Goal: Transaction & Acquisition: Purchase product/service

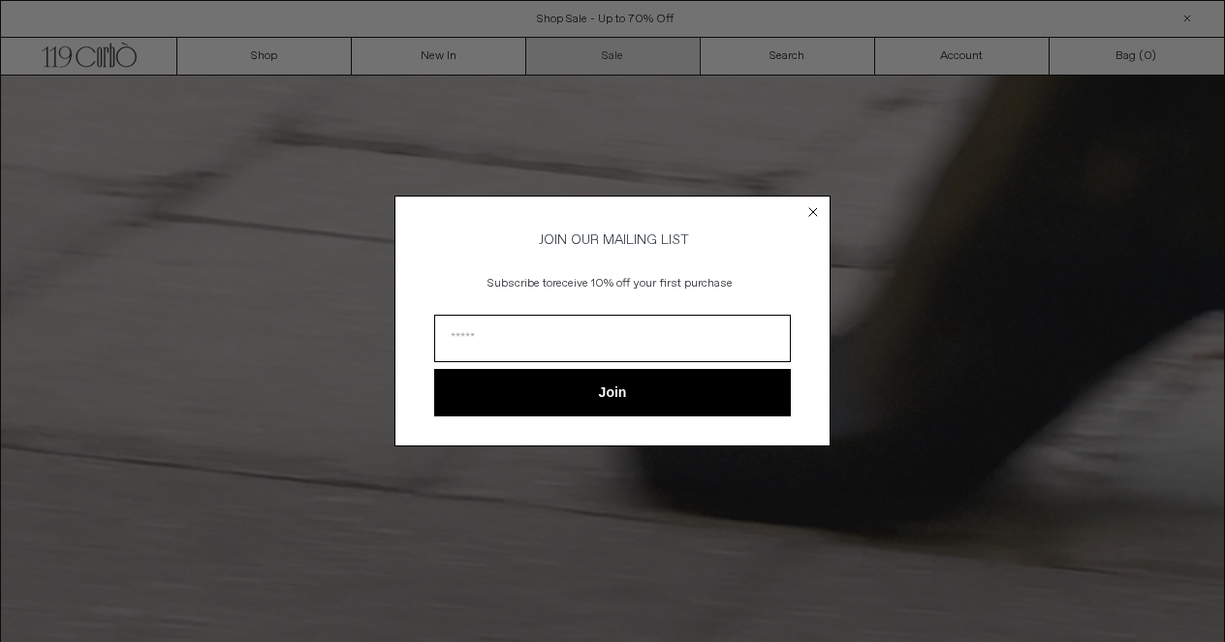
click at [617, 58] on div "Close dialog JOIN OUR MAILING LIST Subscribe to receive 10% off your first purc…" at bounding box center [612, 321] width 1225 height 642
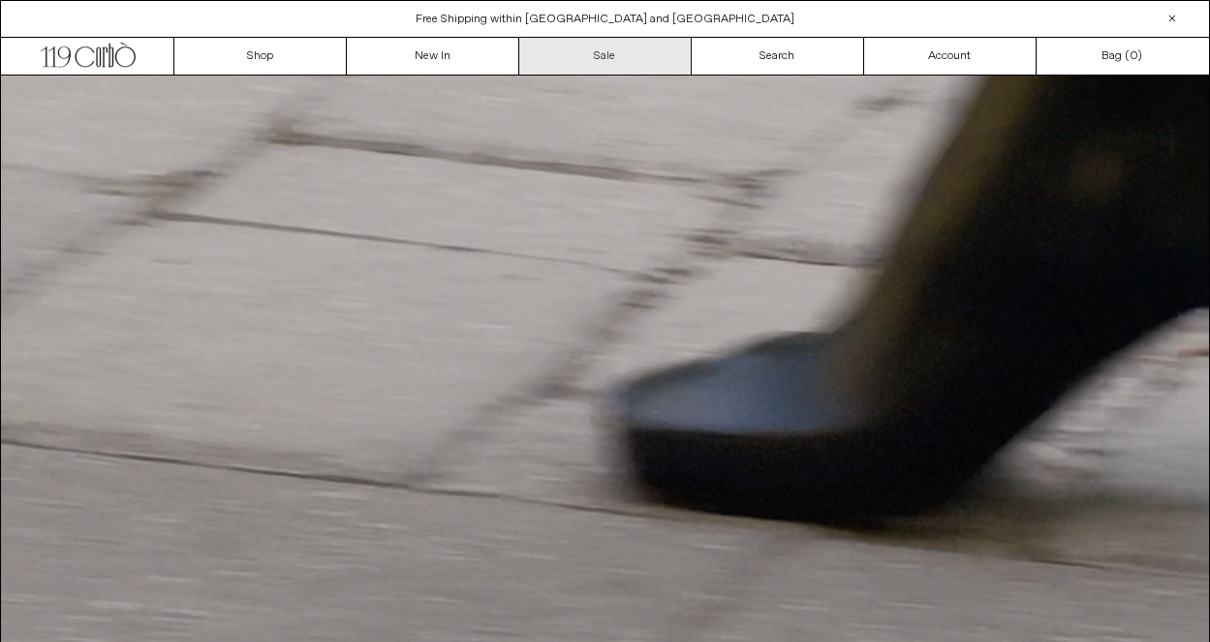
click at [619, 60] on link "Sale" at bounding box center [605, 56] width 172 height 37
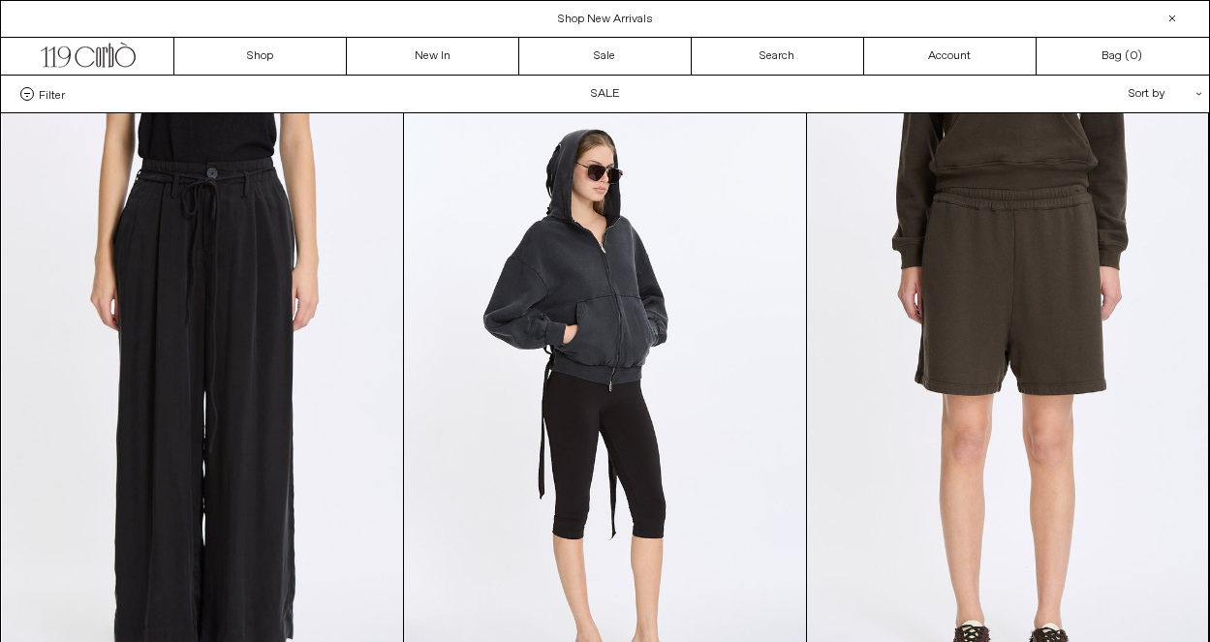
click at [1197, 96] on div "**********" at bounding box center [1112, 94] width 194 height 37
click at [1161, 94] on div "Sort by .cls-1{fill:#231f20}" at bounding box center [1102, 94] width 174 height 37
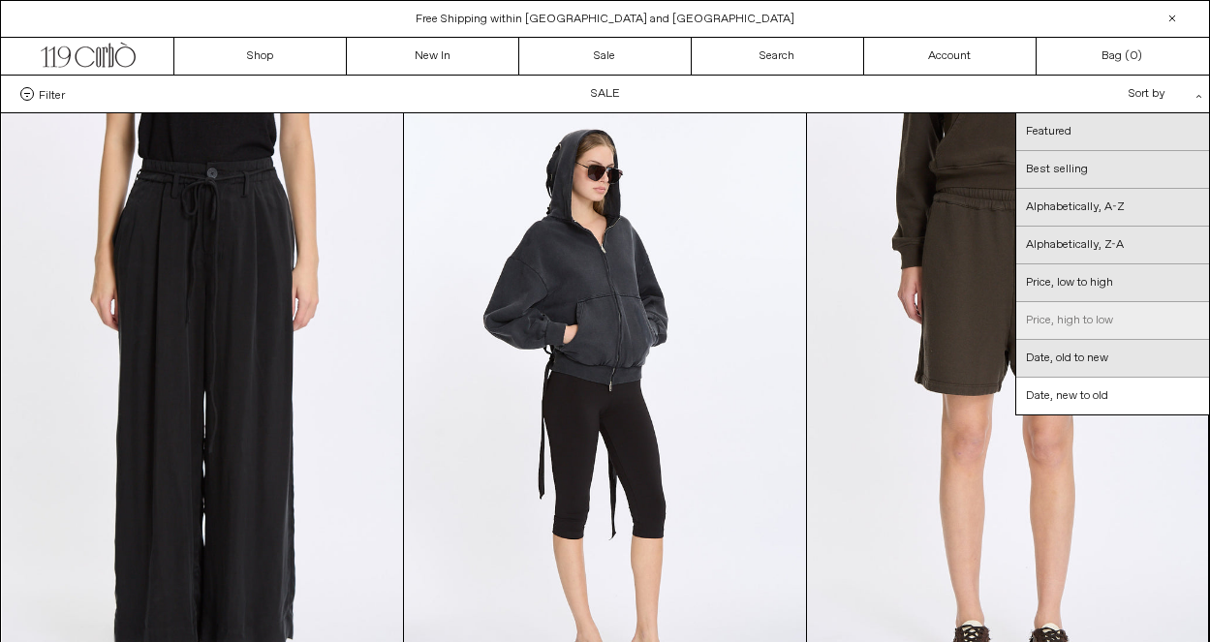
click at [1119, 318] on link "Price, high to low" at bounding box center [1112, 321] width 193 height 38
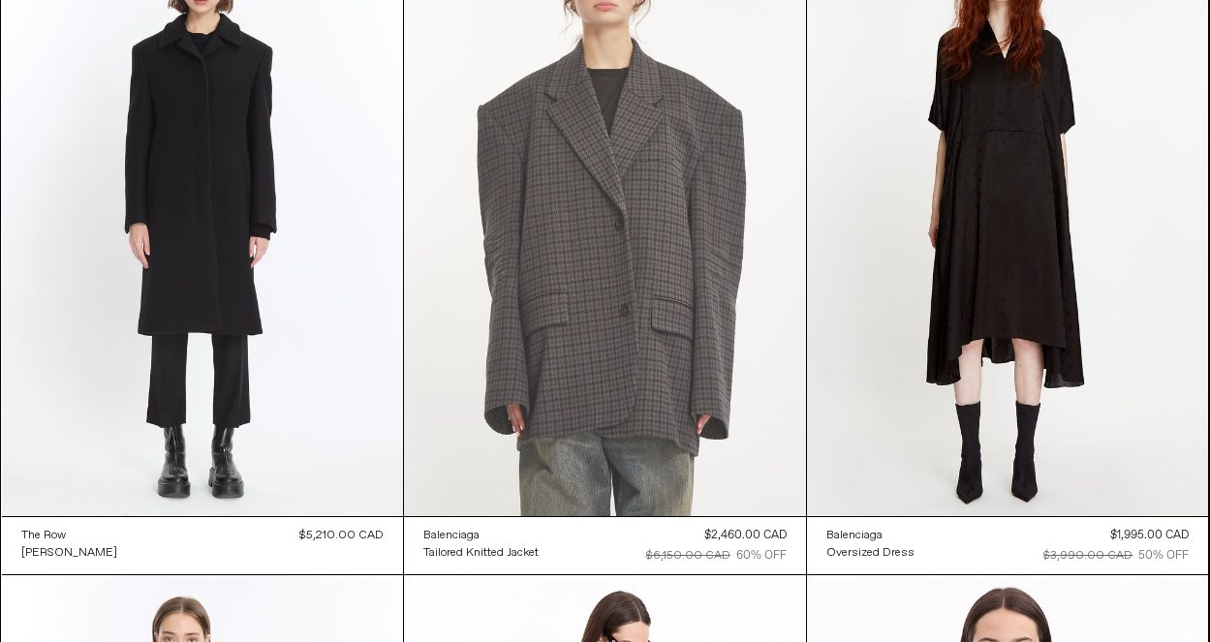
scroll to position [191, 0]
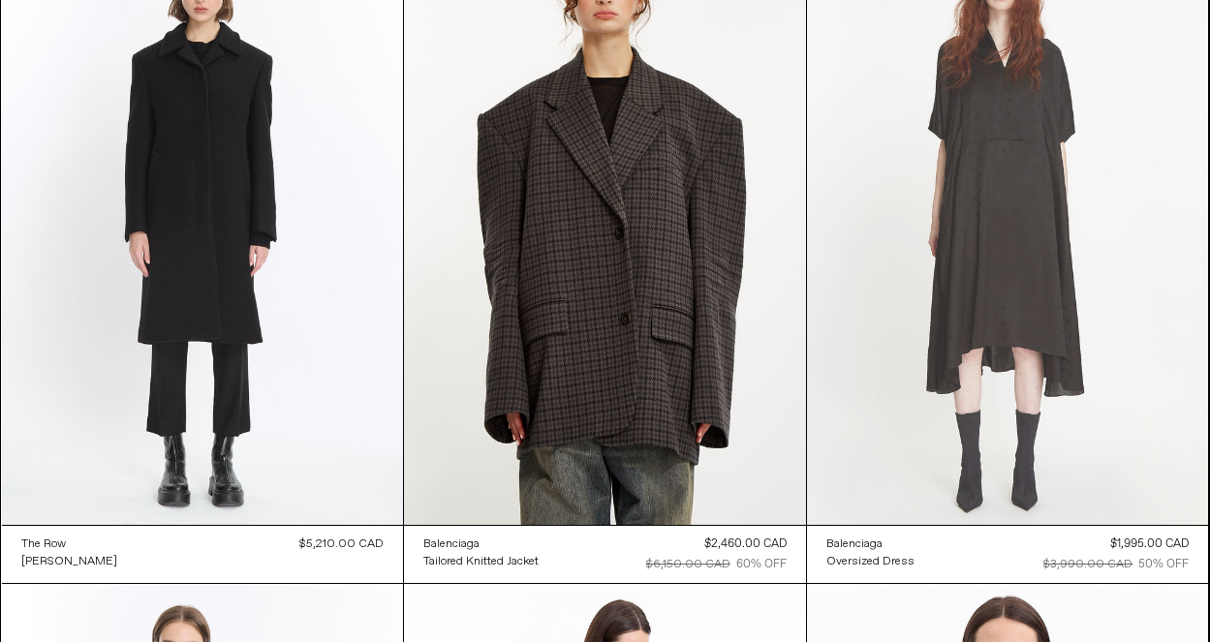
click at [992, 287] on at bounding box center [1008, 223] width 402 height 603
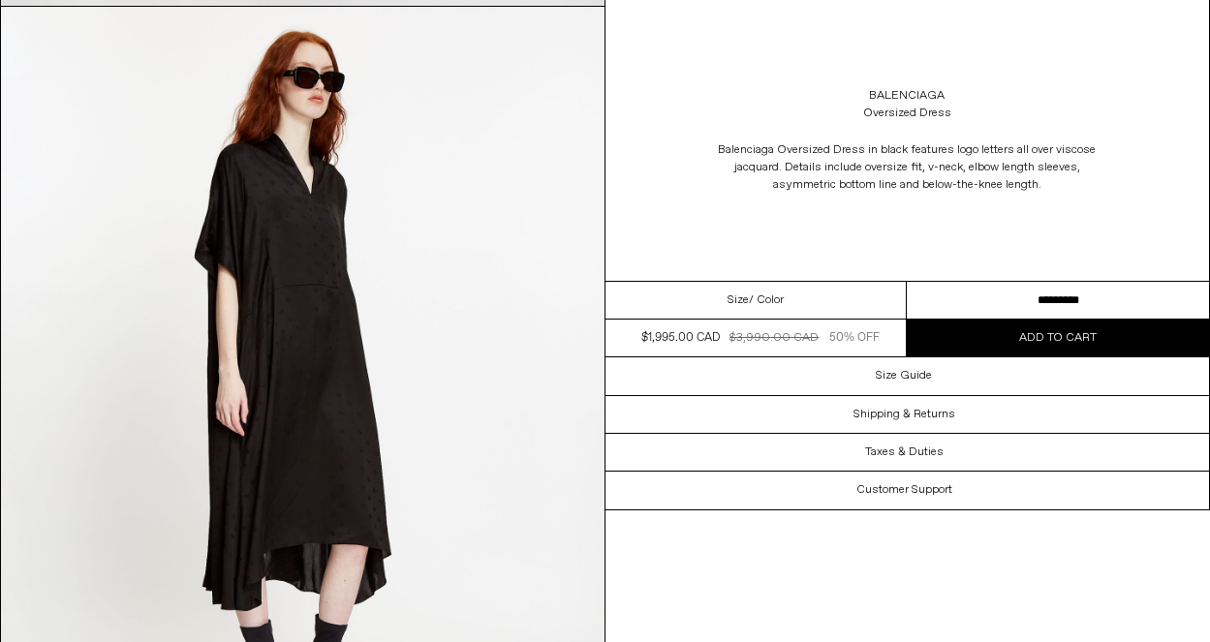
scroll to position [1610, 0]
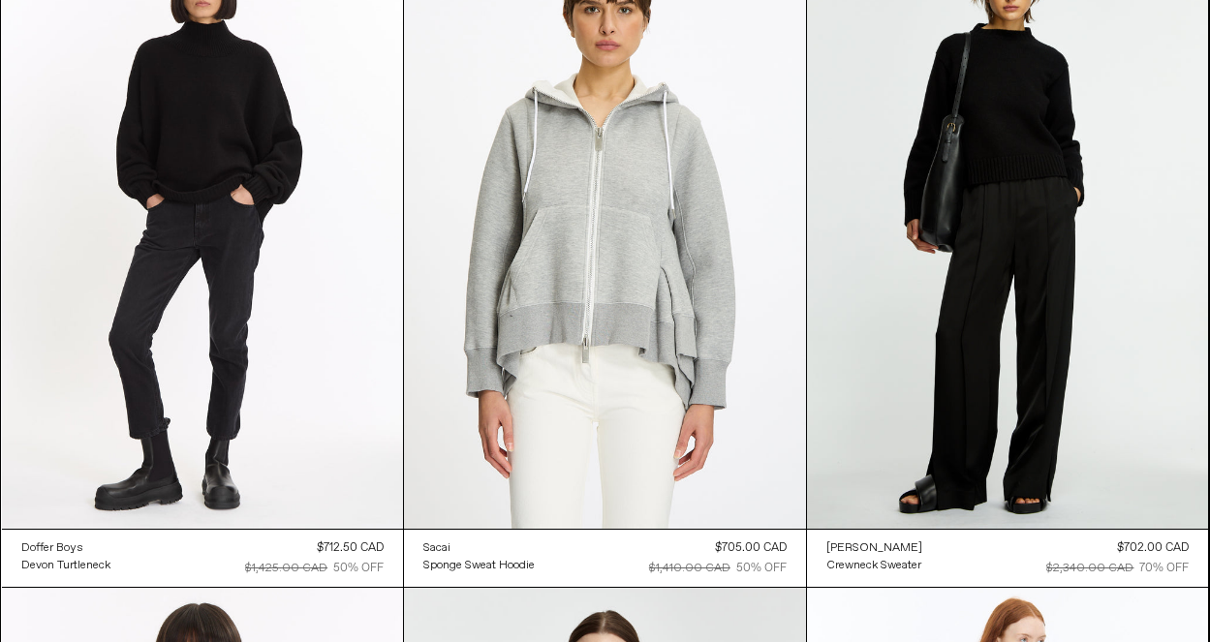
scroll to position [12092, 0]
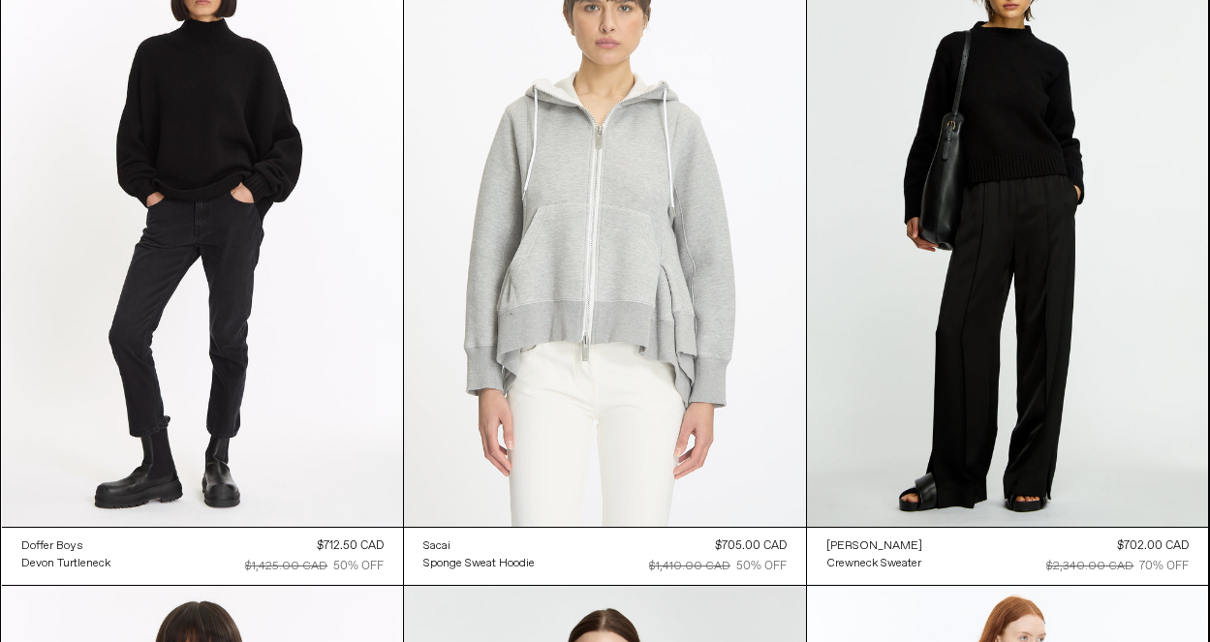
click at [665, 358] on at bounding box center [605, 225] width 402 height 603
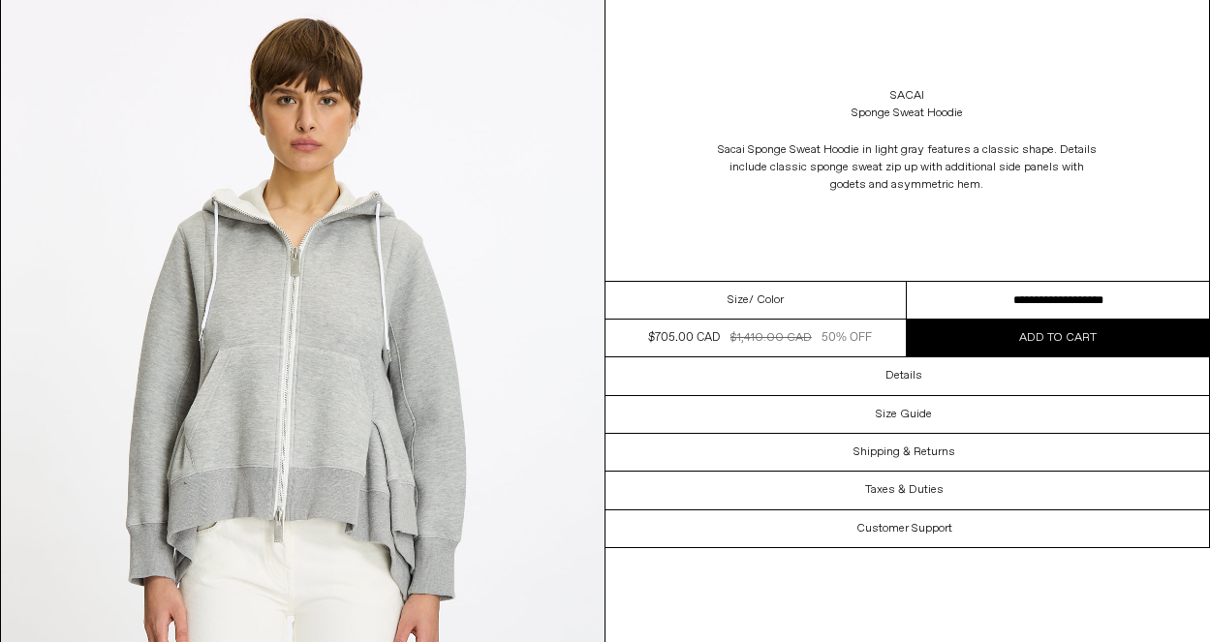
scroll to position [119, 0]
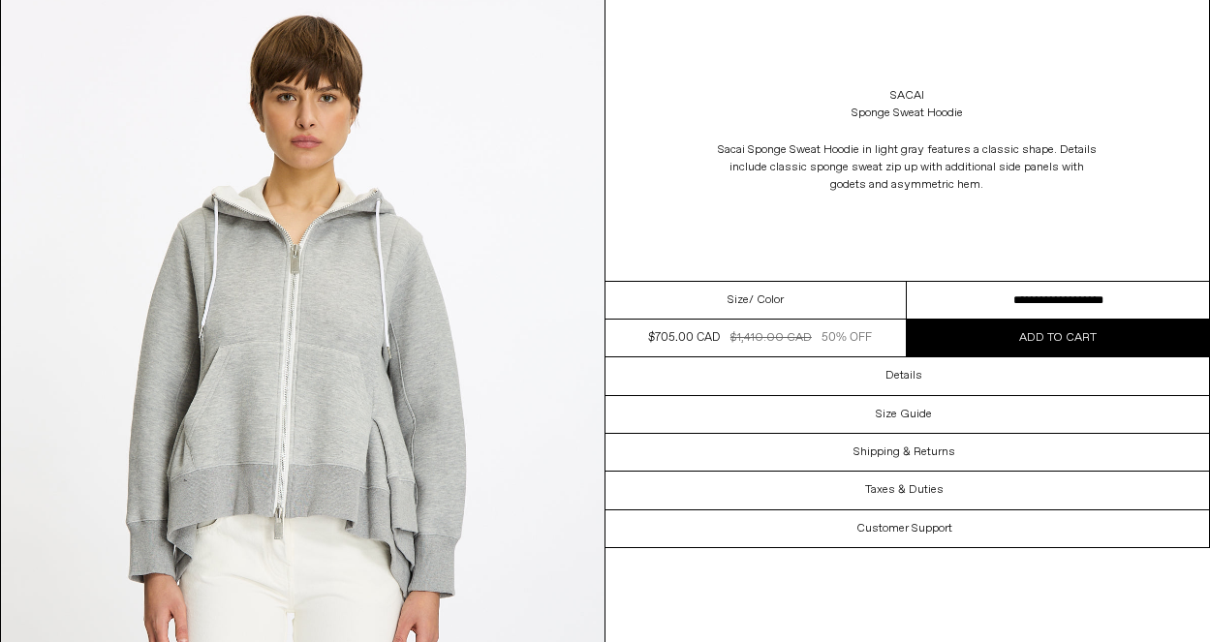
click at [1014, 296] on select "**********" at bounding box center [1058, 301] width 302 height 38
select select "**********"
click at [907, 282] on select "**********" at bounding box center [1058, 301] width 302 height 38
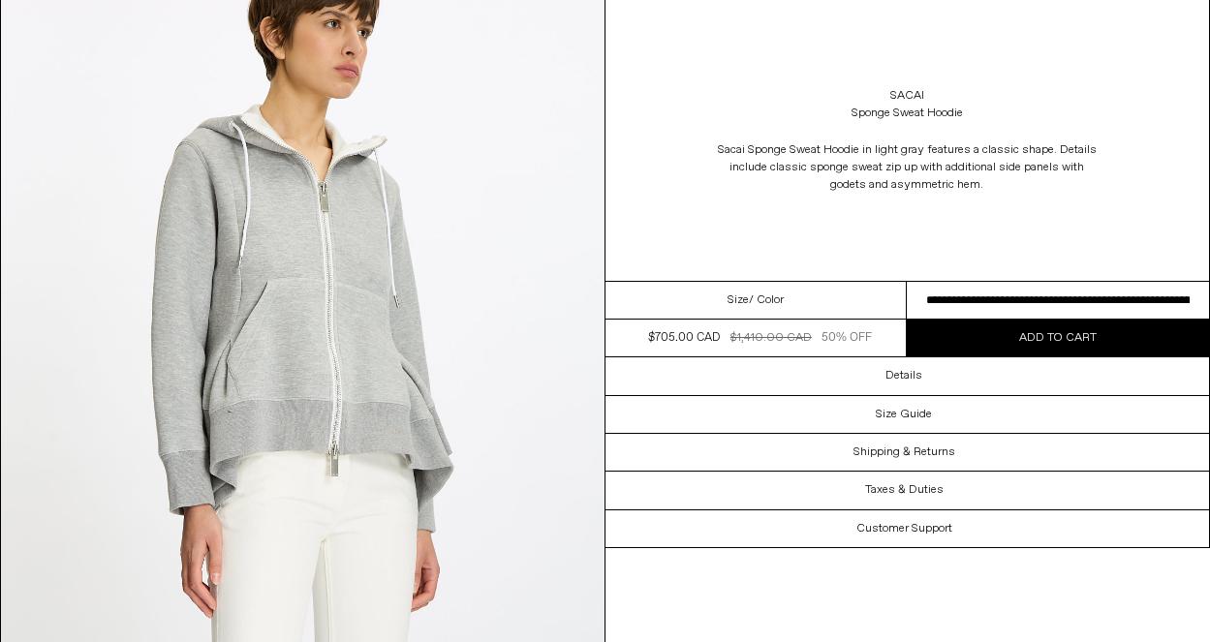
scroll to position [1678, 0]
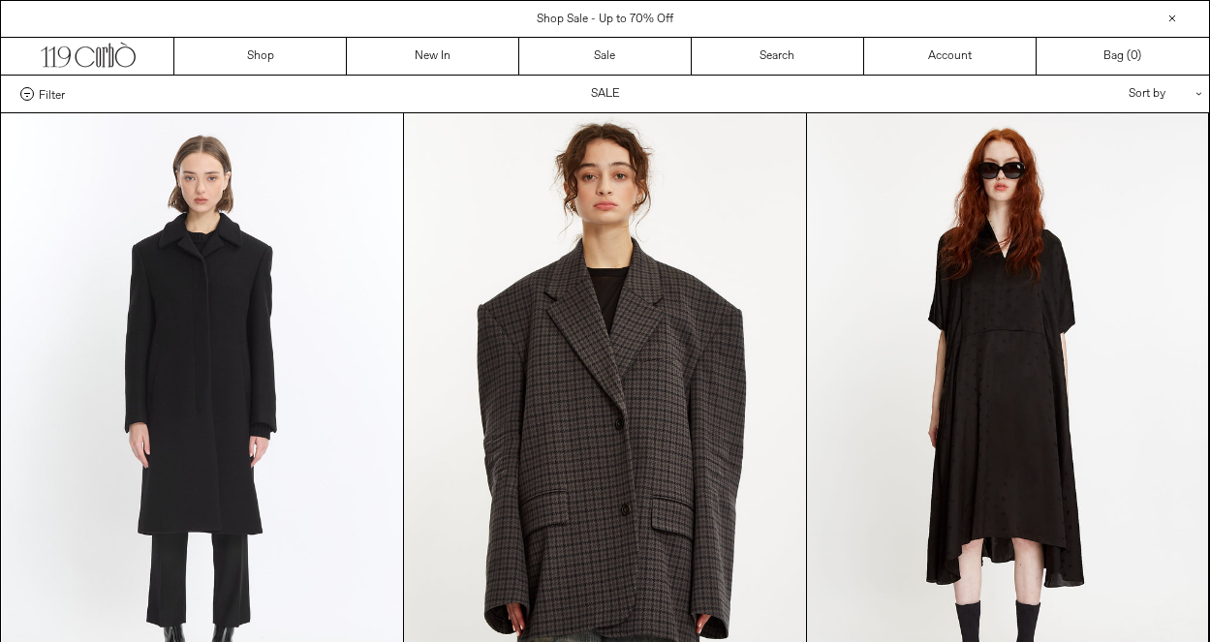
scroll to position [4873, 0]
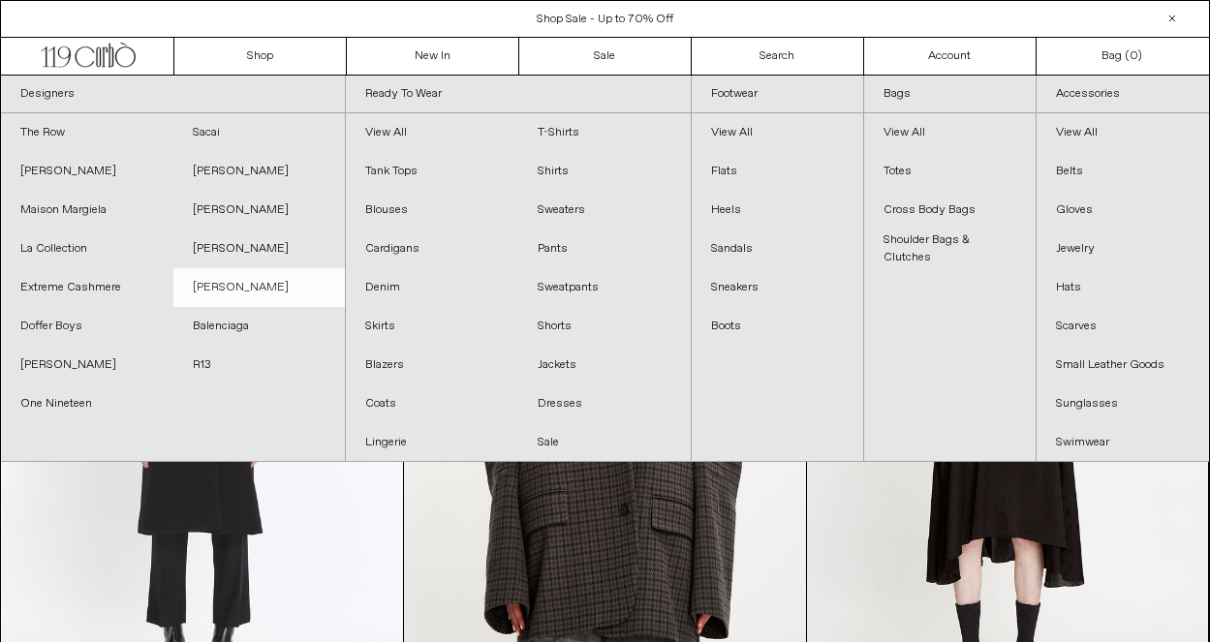
click at [235, 278] on link "[PERSON_NAME]" at bounding box center [259, 287] width 172 height 39
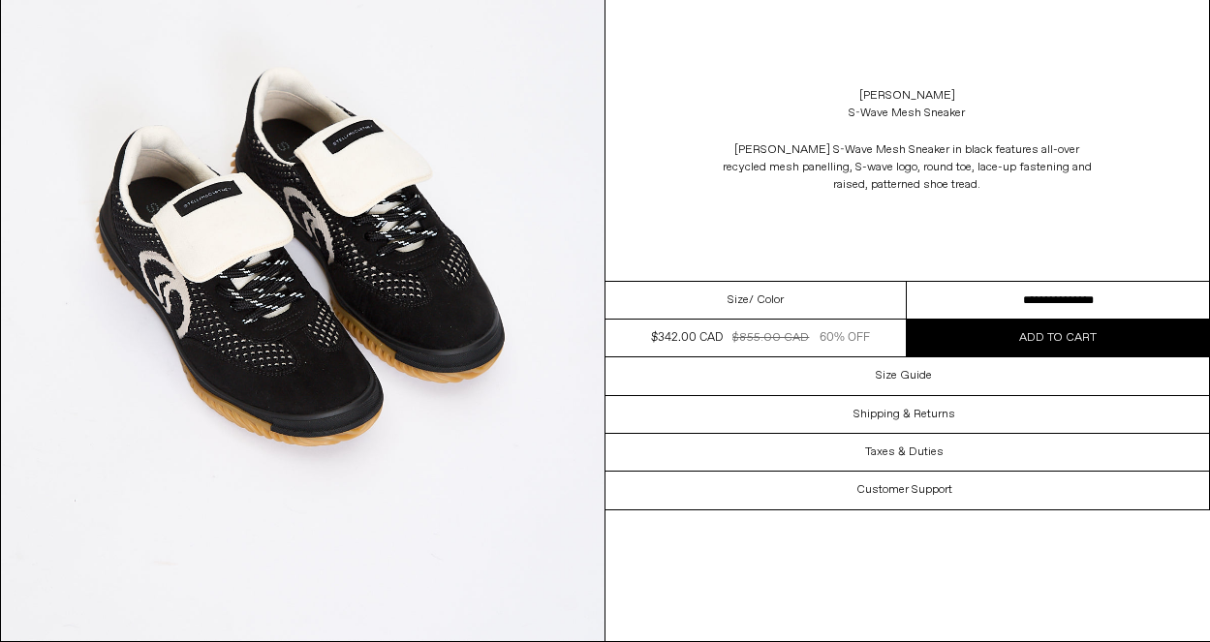
scroll to position [3246, 0]
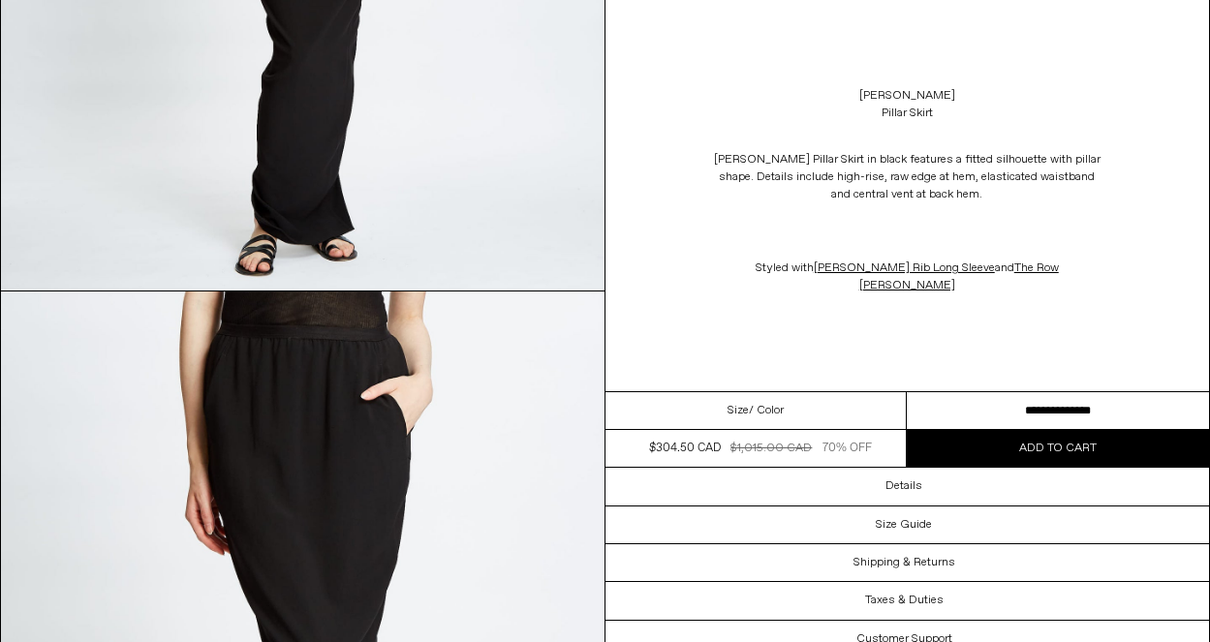
scroll to position [1332, 0]
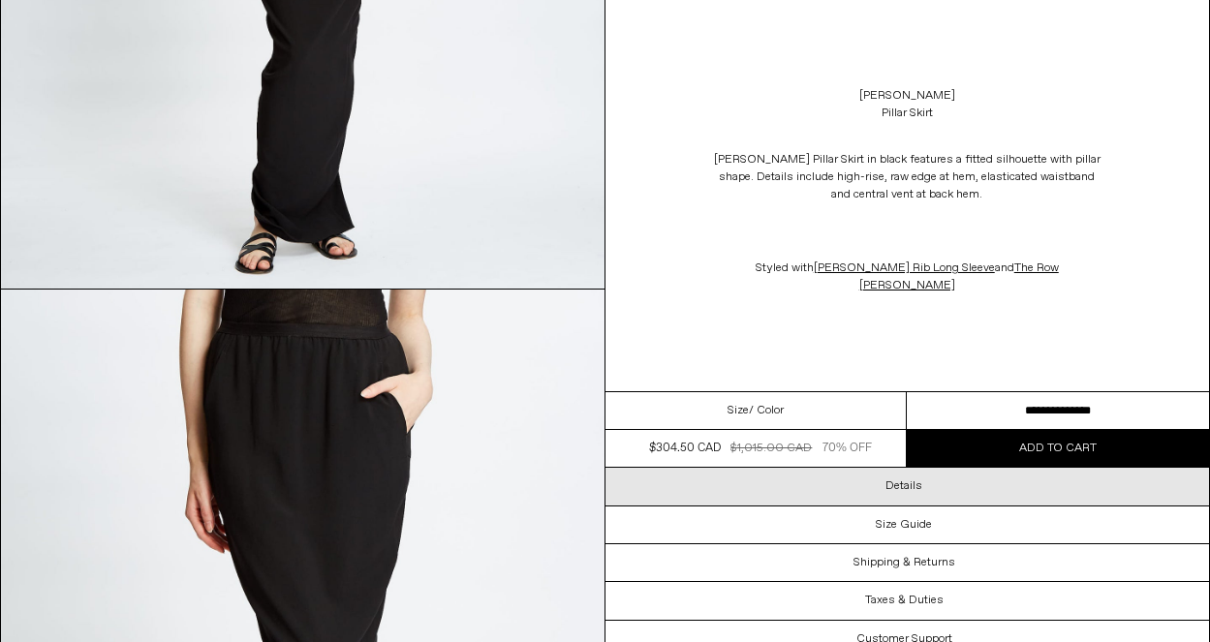
click at [909, 480] on h3 "Details" at bounding box center [904, 487] width 37 height 14
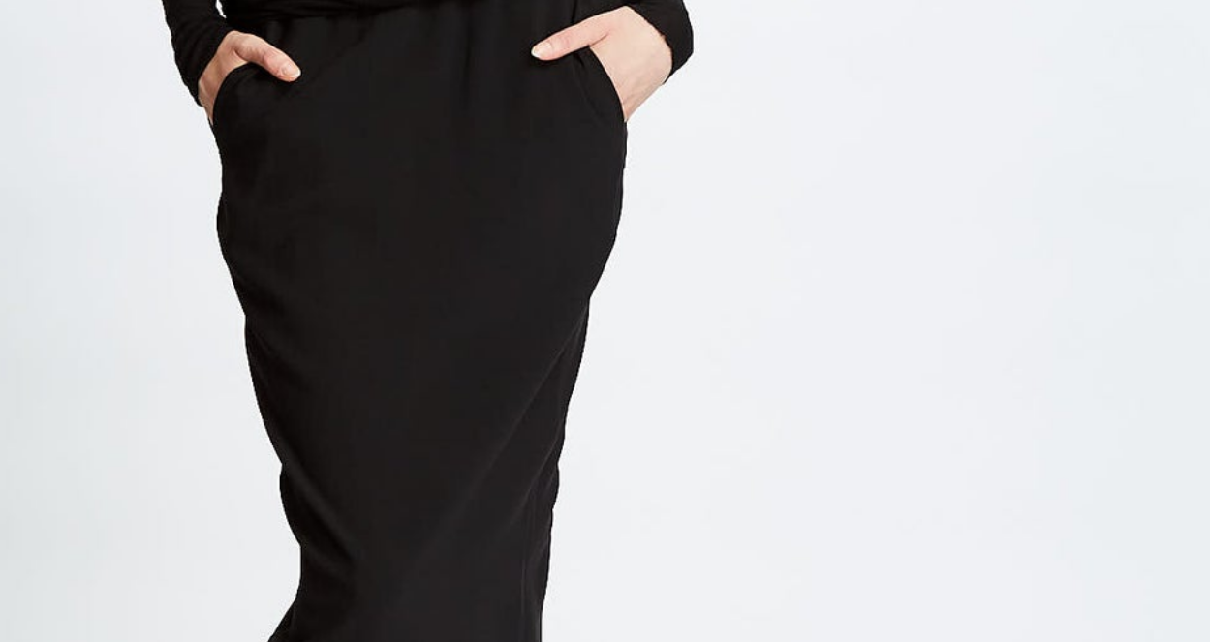
scroll to position [1189, 0]
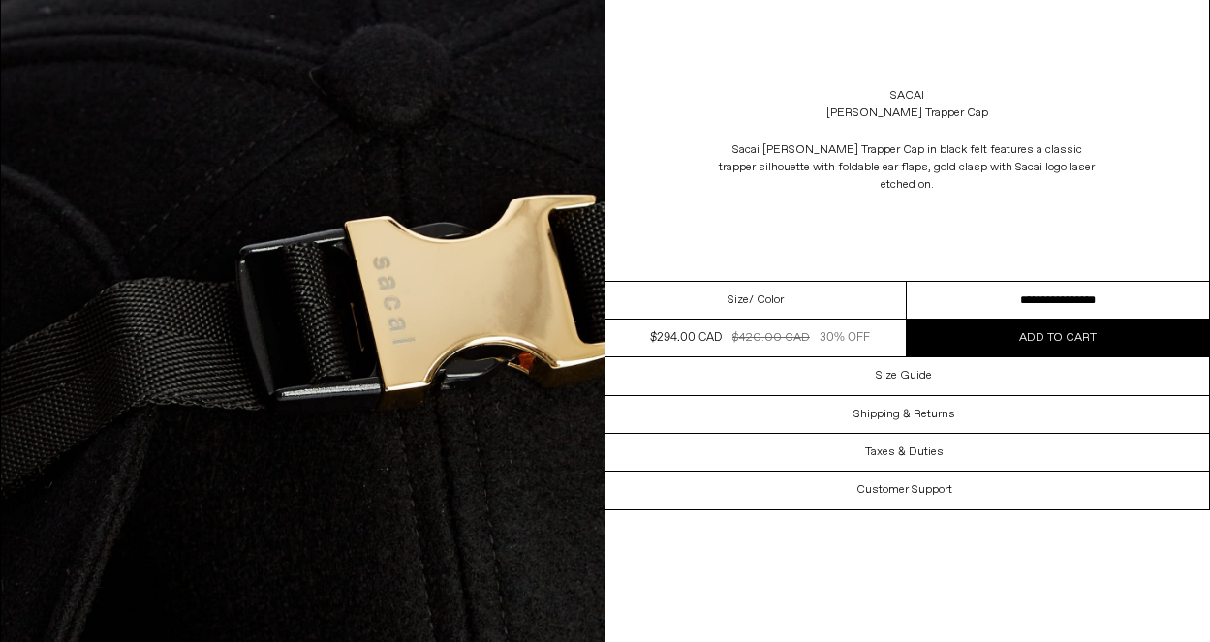
scroll to position [3860, 0]
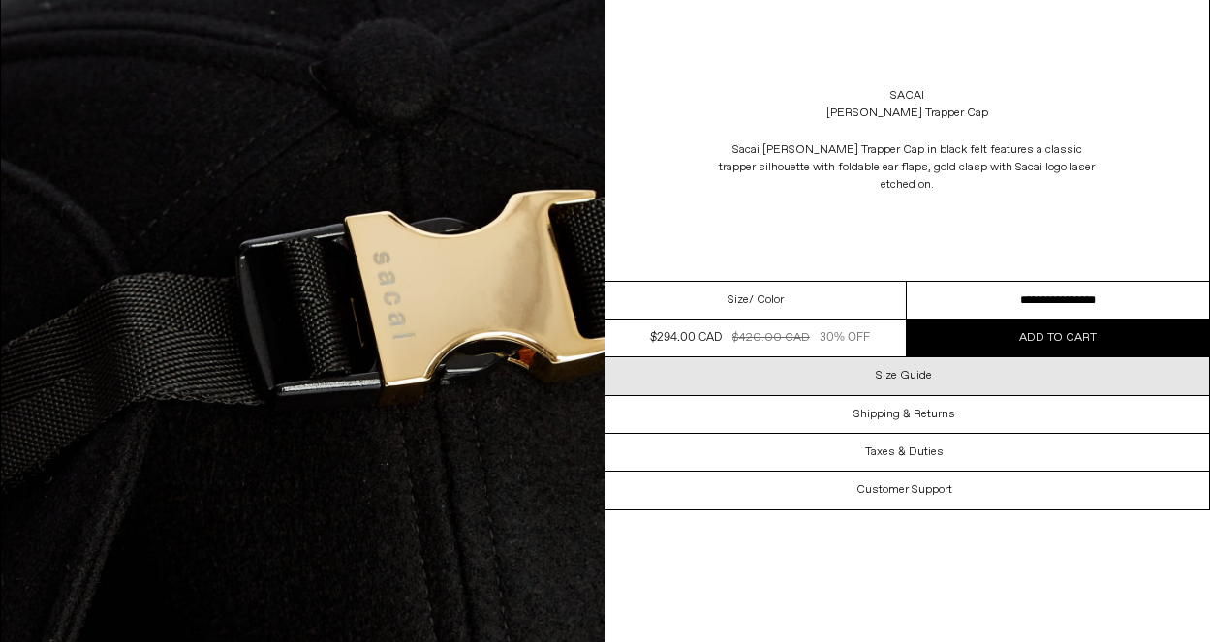
click at [885, 369] on h3 "Size Guide" at bounding box center [904, 376] width 56 height 14
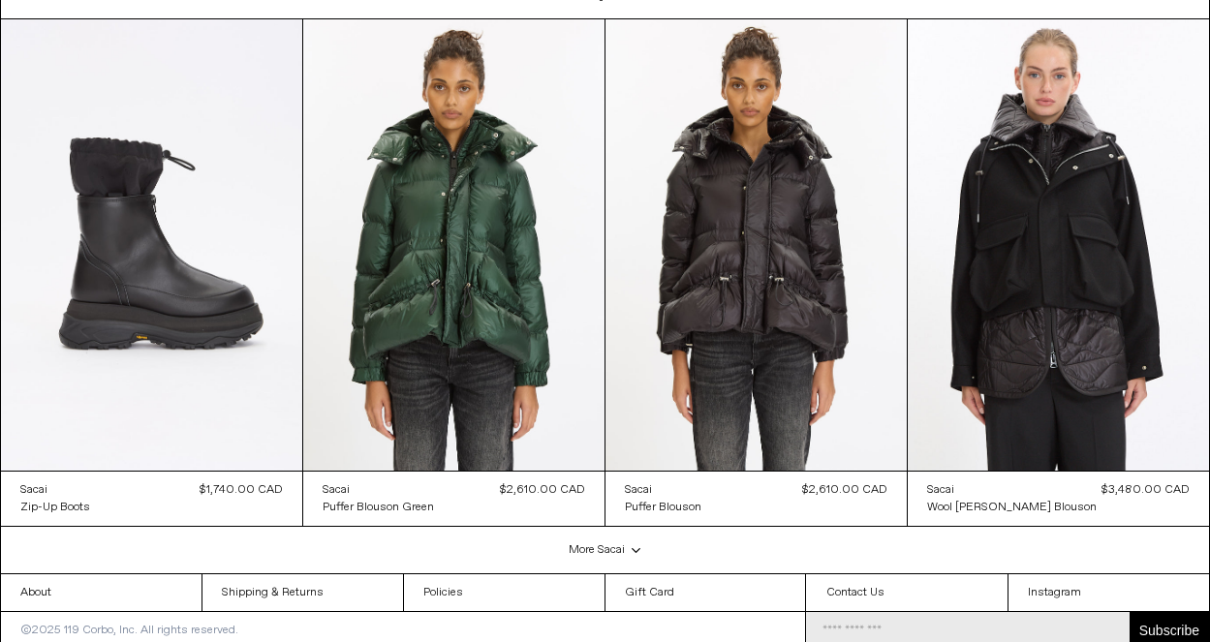
scroll to position [4619, 0]
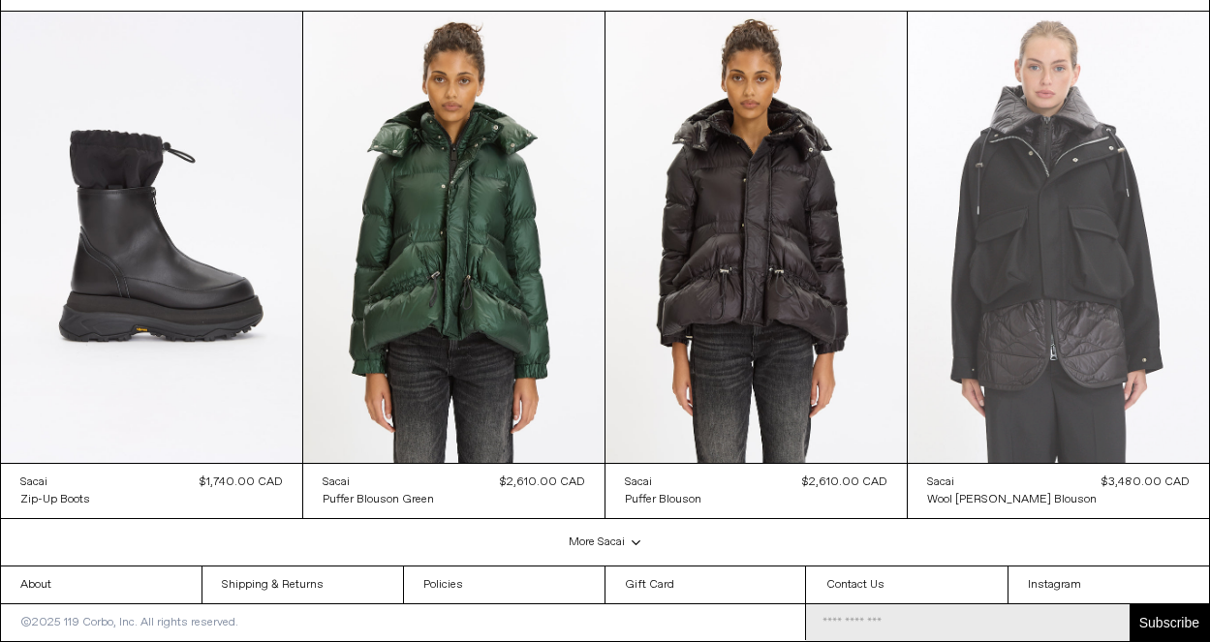
click at [1065, 331] on at bounding box center [1058, 238] width 301 height 452
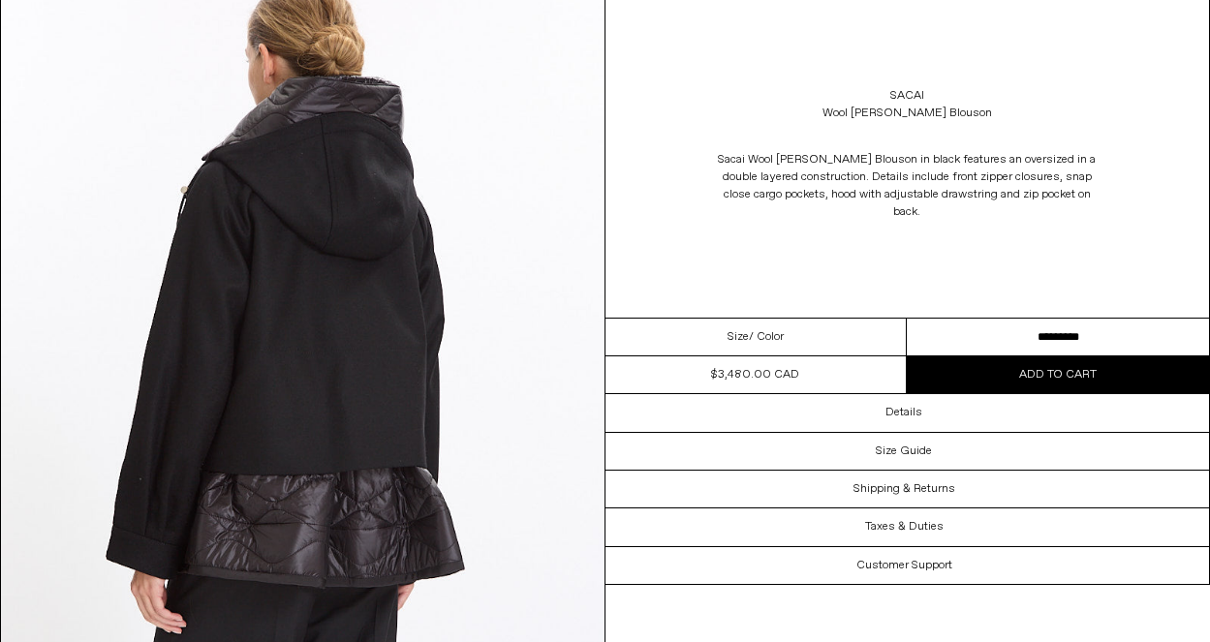
scroll to position [1650, 0]
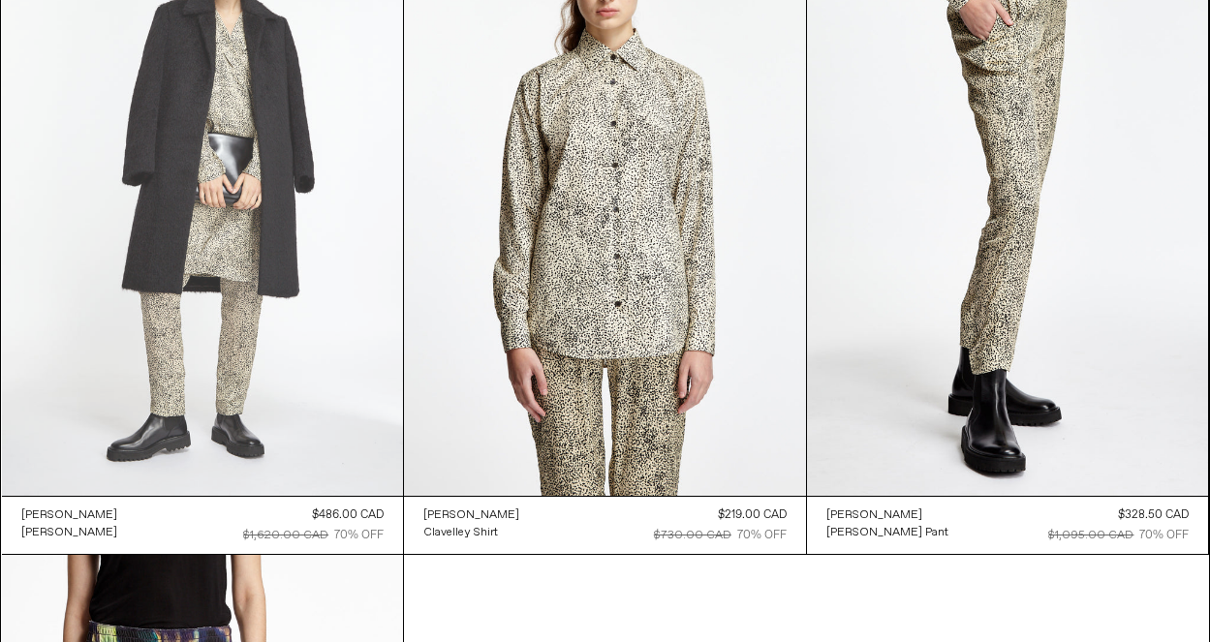
scroll to position [13394, 0]
